Goal: Information Seeking & Learning: Learn about a topic

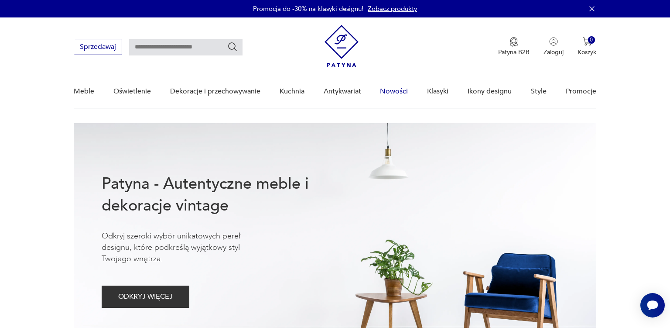
click at [398, 92] on link "Nowości" at bounding box center [394, 92] width 28 height 34
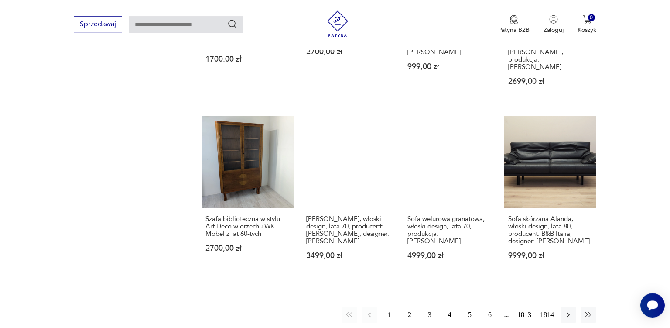
scroll to position [684, 0]
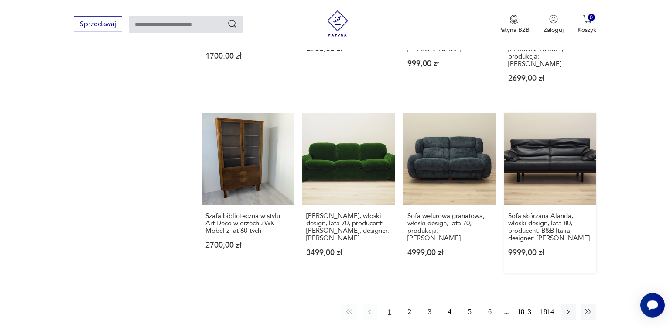
click at [557, 156] on link "Sofa skórzana Alanda, włoski design, lata 80, producent: B&B Italia, designer: …" at bounding box center [551, 193] width 92 height 160
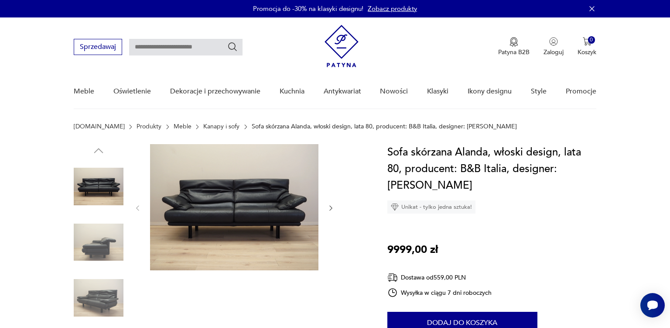
click at [331, 205] on icon "button" at bounding box center [330, 207] width 7 height 7
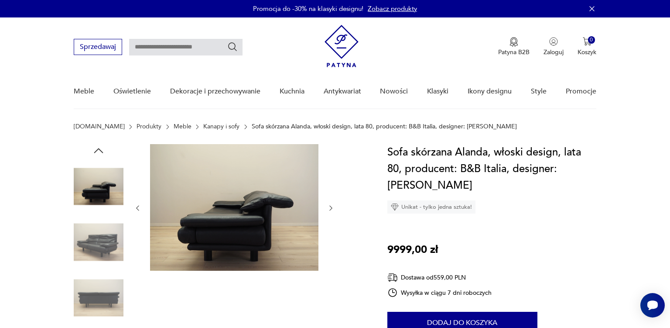
click at [331, 205] on icon "button" at bounding box center [330, 207] width 7 height 7
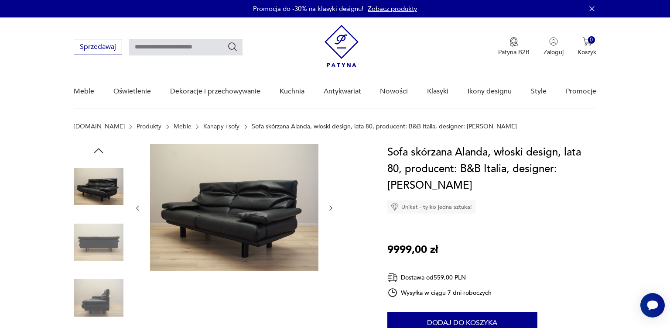
click at [331, 205] on icon "button" at bounding box center [330, 207] width 7 height 7
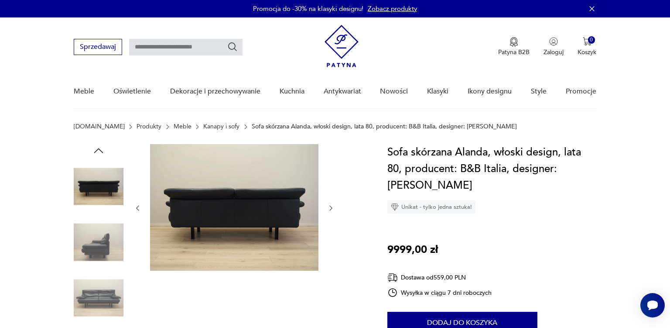
click at [331, 205] on icon "button" at bounding box center [330, 207] width 7 height 7
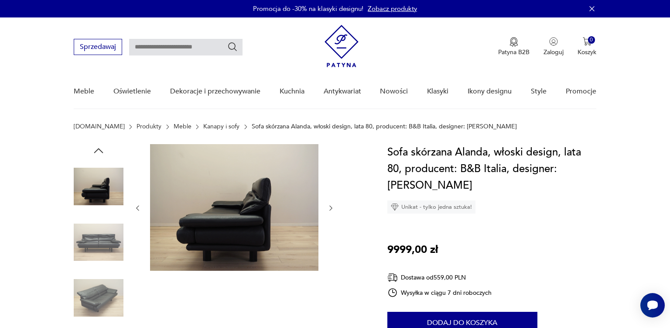
click at [331, 205] on icon "button" at bounding box center [330, 207] width 7 height 7
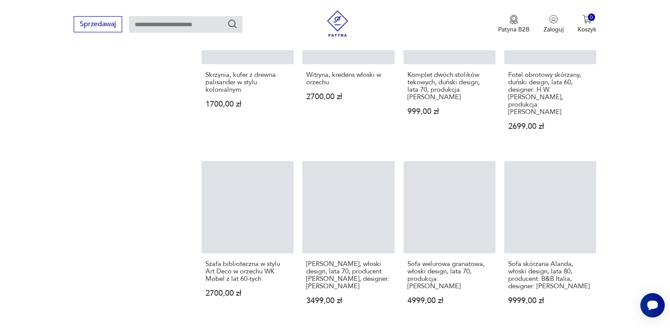
scroll to position [957, 0]
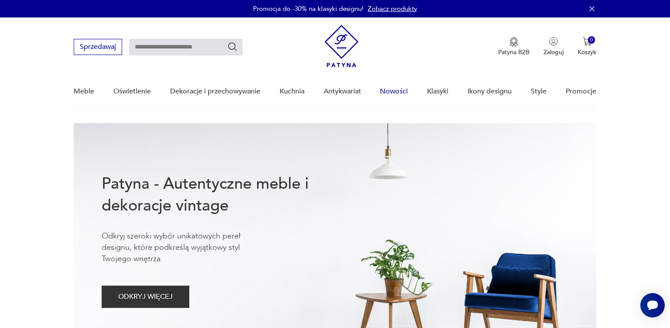
click at [397, 92] on link "Nowości" at bounding box center [394, 92] width 28 height 34
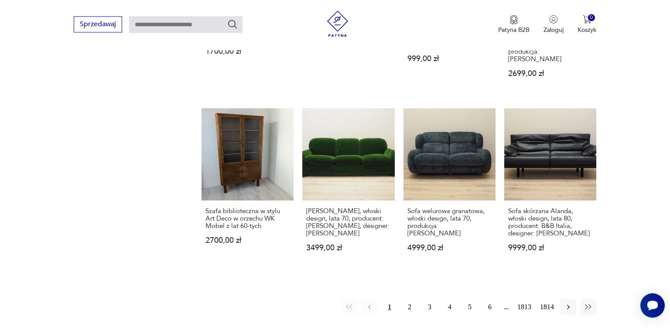
scroll to position [712, 0]
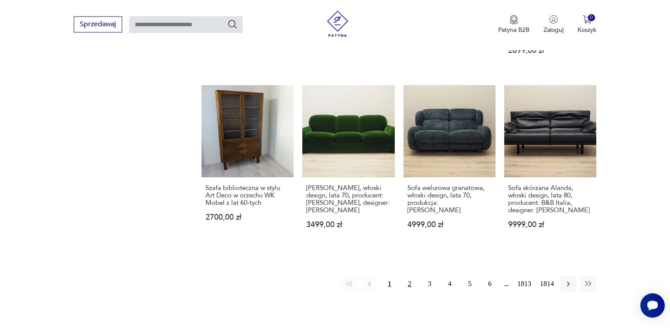
click at [410, 276] on button "2" at bounding box center [410, 284] width 16 height 16
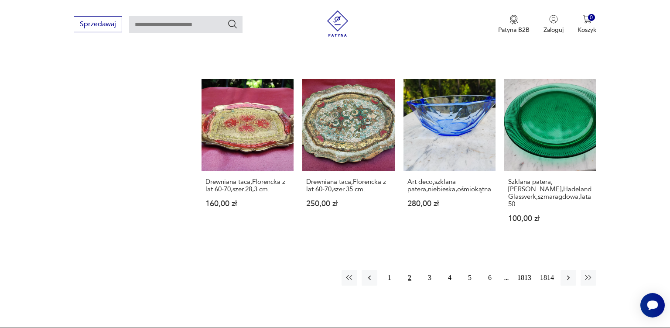
scroll to position [712, 0]
